Goal: Find specific page/section: Find specific page/section

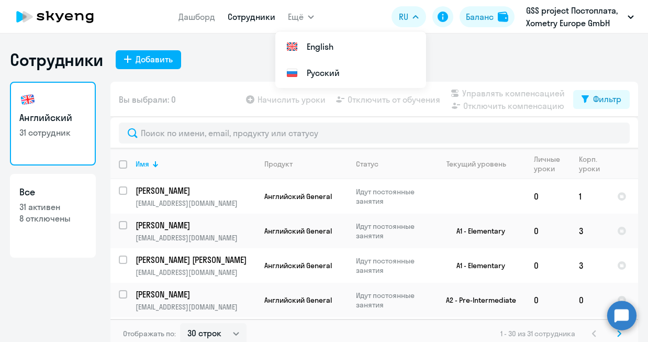
select select "30"
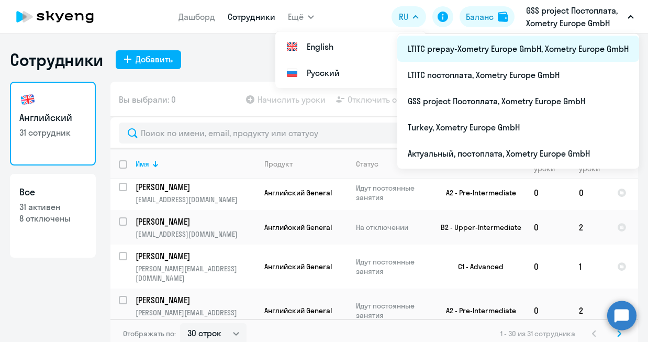
click at [554, 48] on li "LTITC prepay-Xometry Europe GmbH, Xometry Europe GmbH" at bounding box center [518, 49] width 242 height 26
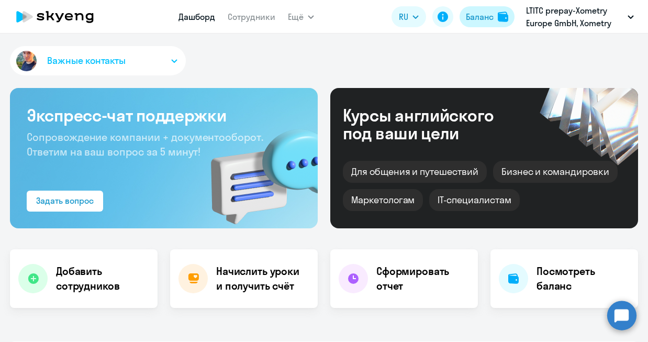
click at [484, 18] on div "Баланс" at bounding box center [480, 16] width 28 height 13
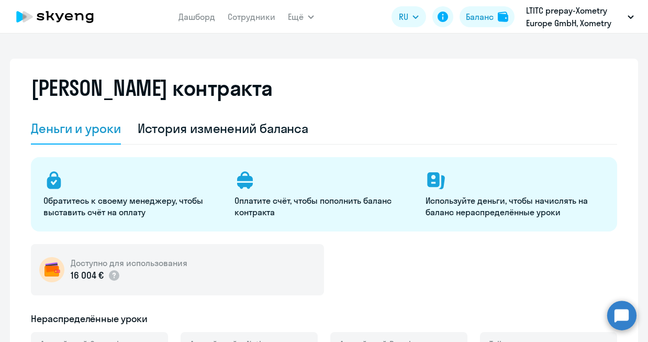
select select "english_adult_not_native_speaker"
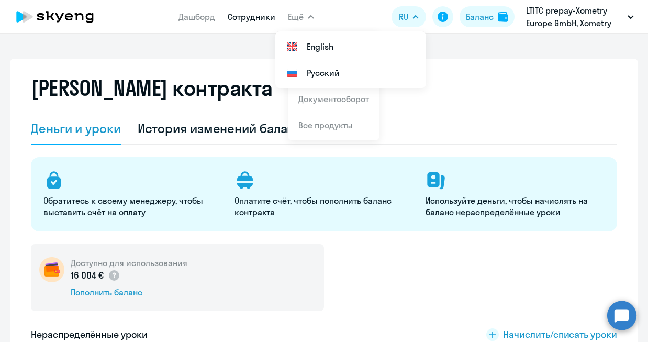
click at [251, 16] on link "Сотрудники" at bounding box center [252, 17] width 48 height 10
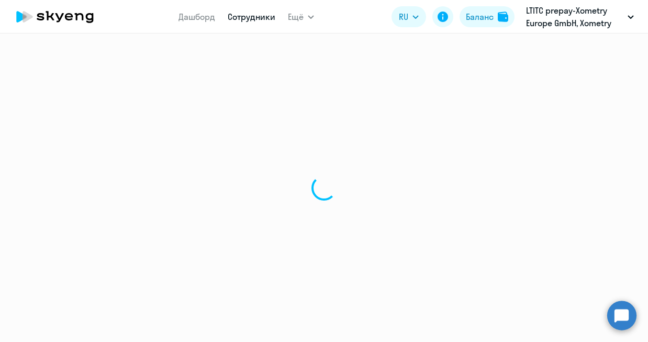
select select "30"
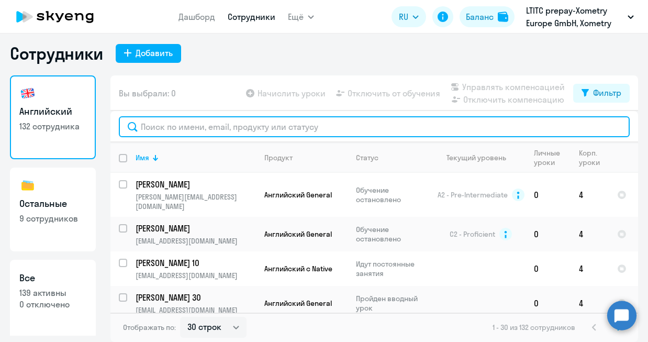
click at [331, 130] on input "text" at bounding box center [374, 126] width 511 height 21
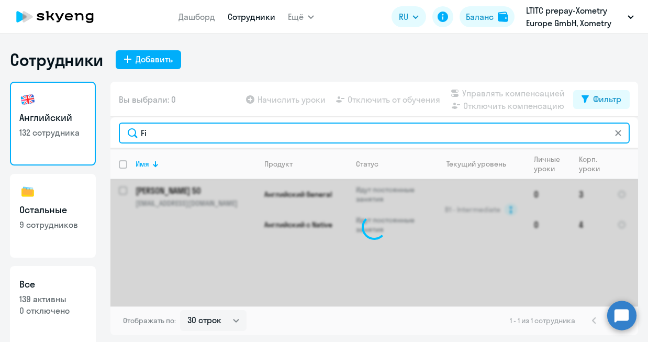
type input "F"
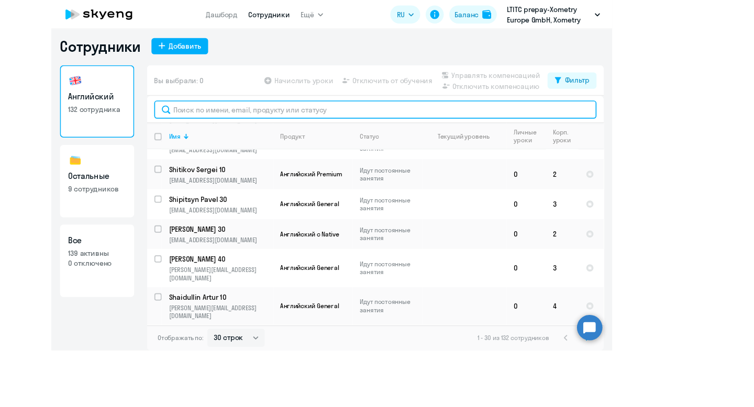
scroll to position [760, 0]
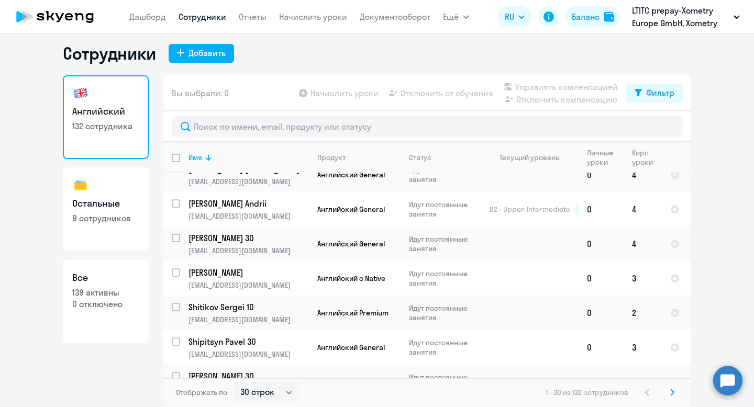
click at [648, 341] on icon at bounding box center [672, 393] width 3 height 6
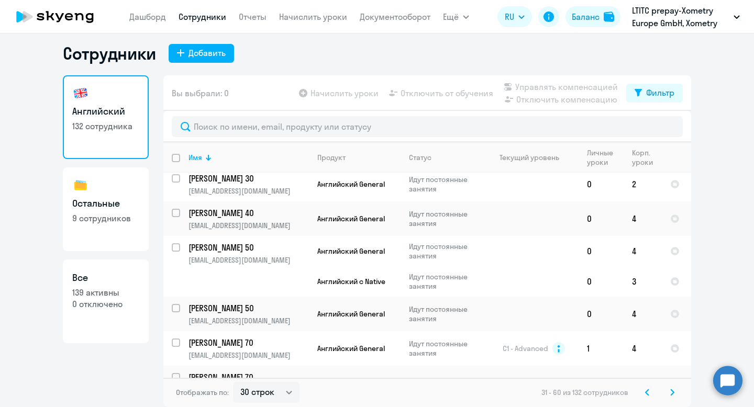
scroll to position [849, 0]
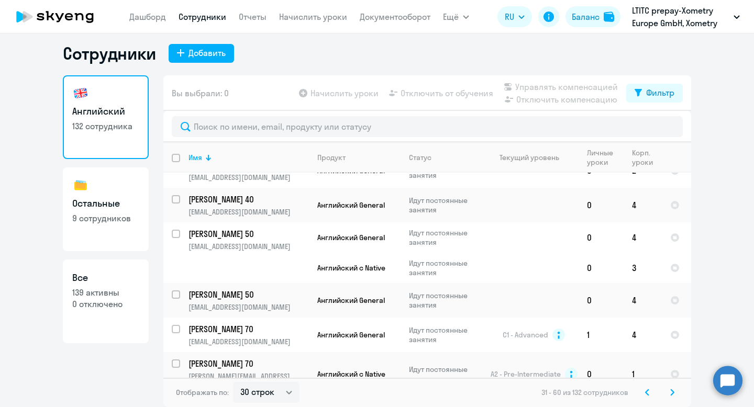
click at [648, 341] on icon at bounding box center [672, 392] width 4 height 7
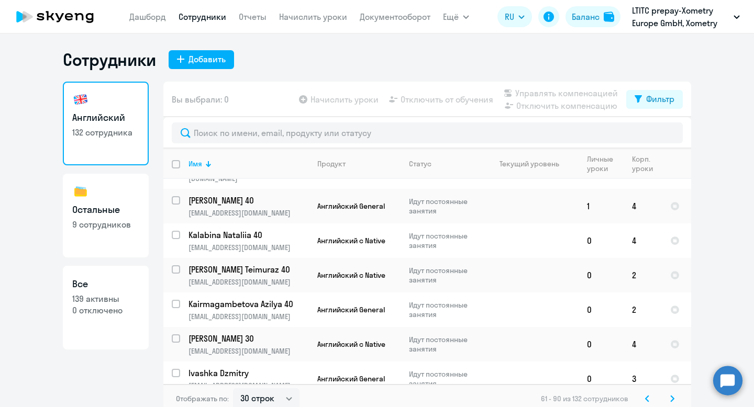
click at [648, 341] on icon at bounding box center [672, 399] width 3 height 6
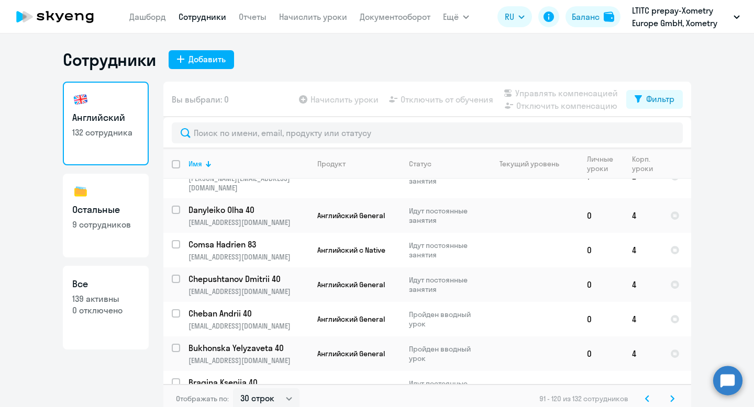
scroll to position [6, 0]
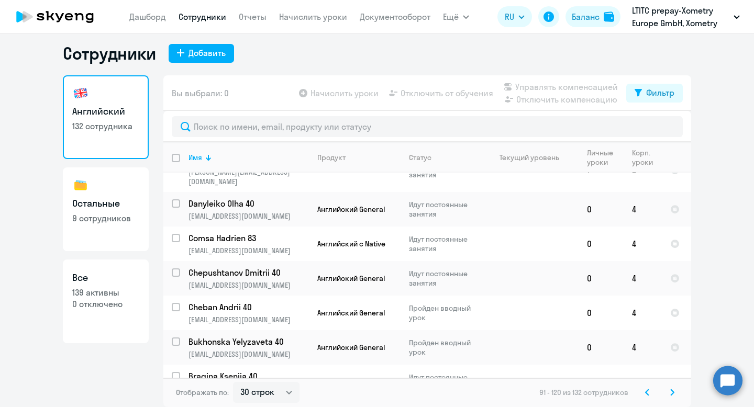
click at [648, 341] on icon at bounding box center [672, 392] width 4 height 7
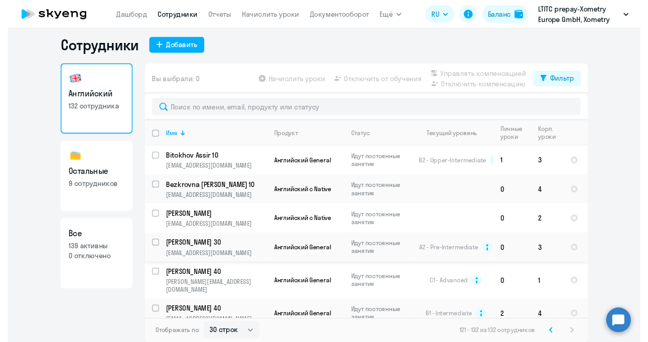
scroll to position [0, 0]
